Goal: Task Accomplishment & Management: Use online tool/utility

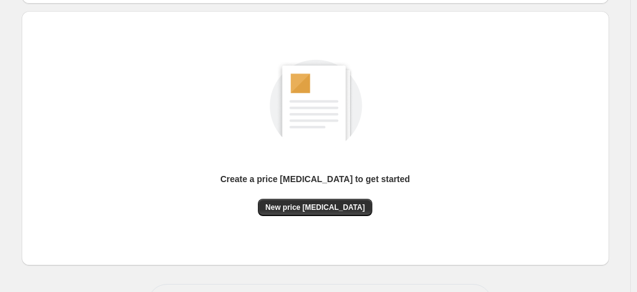
scroll to position [170, 0]
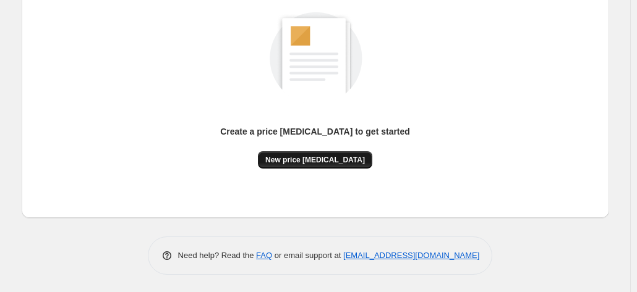
click at [294, 156] on span "New price change job" at bounding box center [315, 160] width 100 height 10
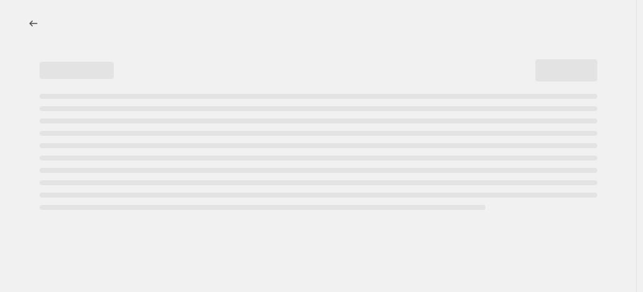
select select "percentage"
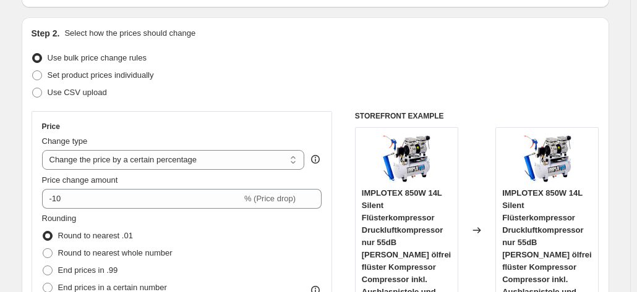
scroll to position [124, 0]
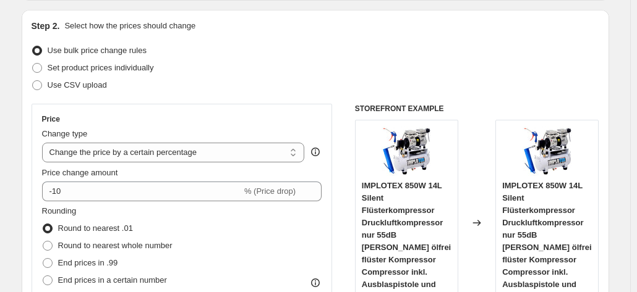
click at [148, 179] on div "Price change amount -10 % (Price drop)" at bounding box center [182, 184] width 280 height 35
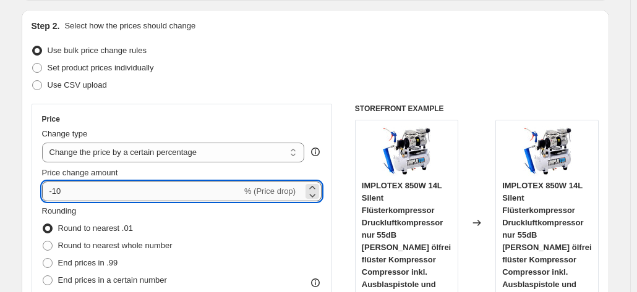
click at [138, 190] on input "-10" at bounding box center [142, 192] width 200 height 20
type input "-1"
type input "-30"
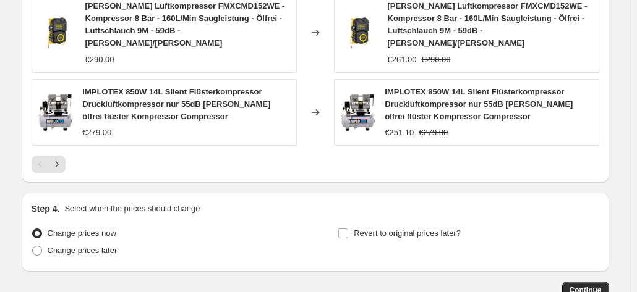
scroll to position [989, 0]
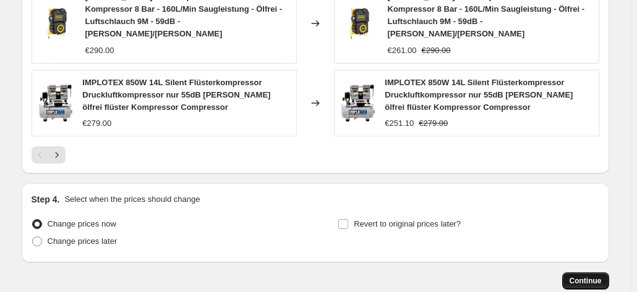
click at [590, 276] on span "Continue" at bounding box center [585, 281] width 32 height 10
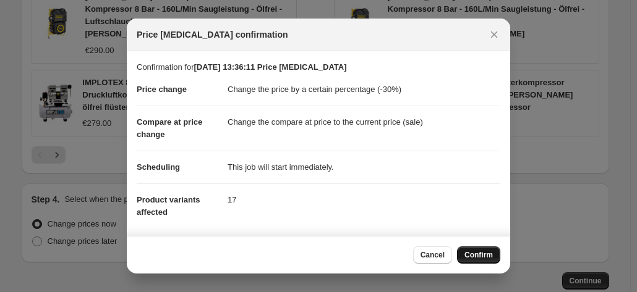
click at [486, 254] on span "Confirm" at bounding box center [478, 255] width 28 height 10
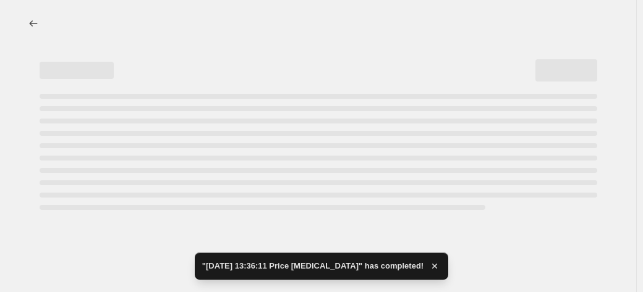
select select "percentage"
